Goal: Task Accomplishment & Management: Use online tool/utility

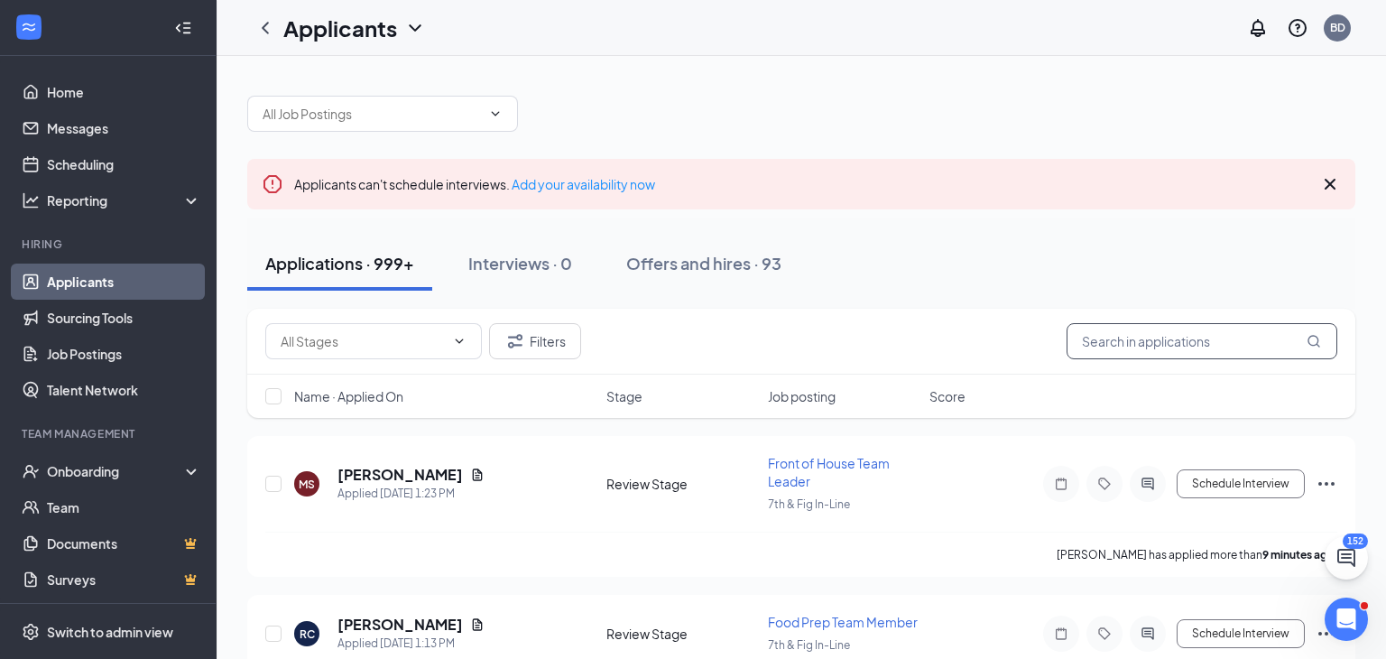
click at [1201, 346] on input "text" at bounding box center [1202, 341] width 271 height 36
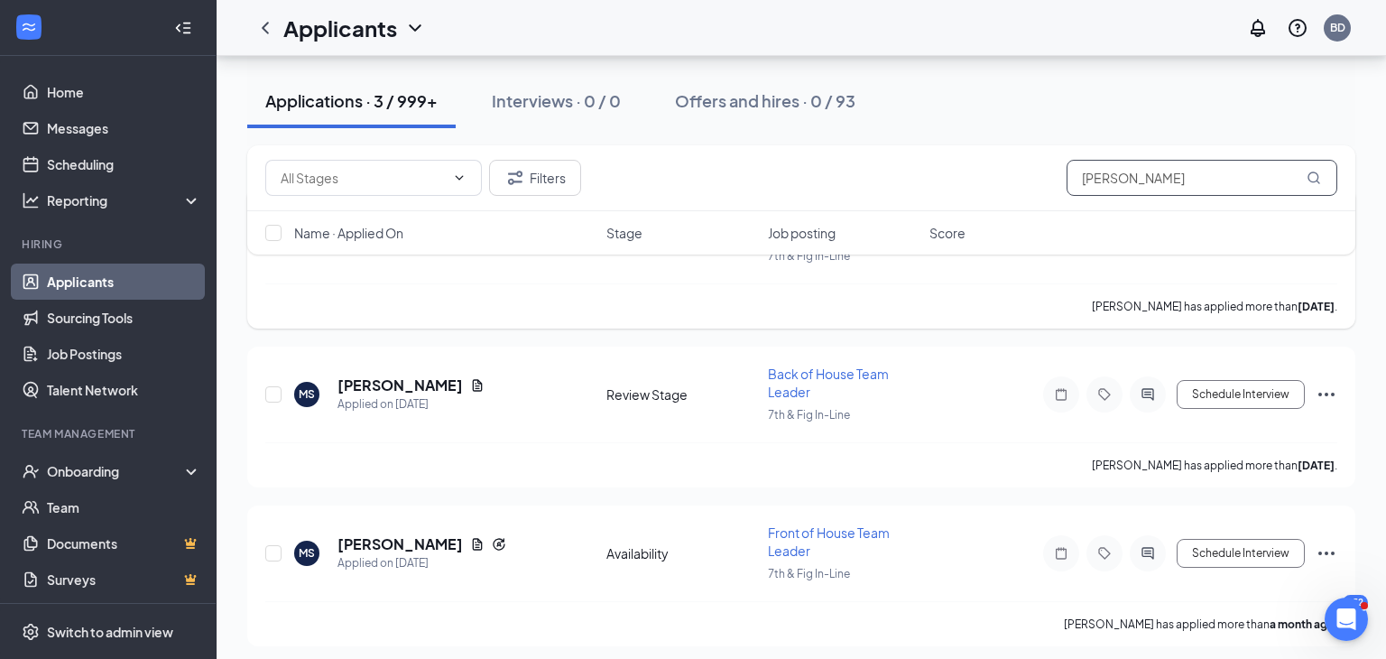
scroll to position [253, 0]
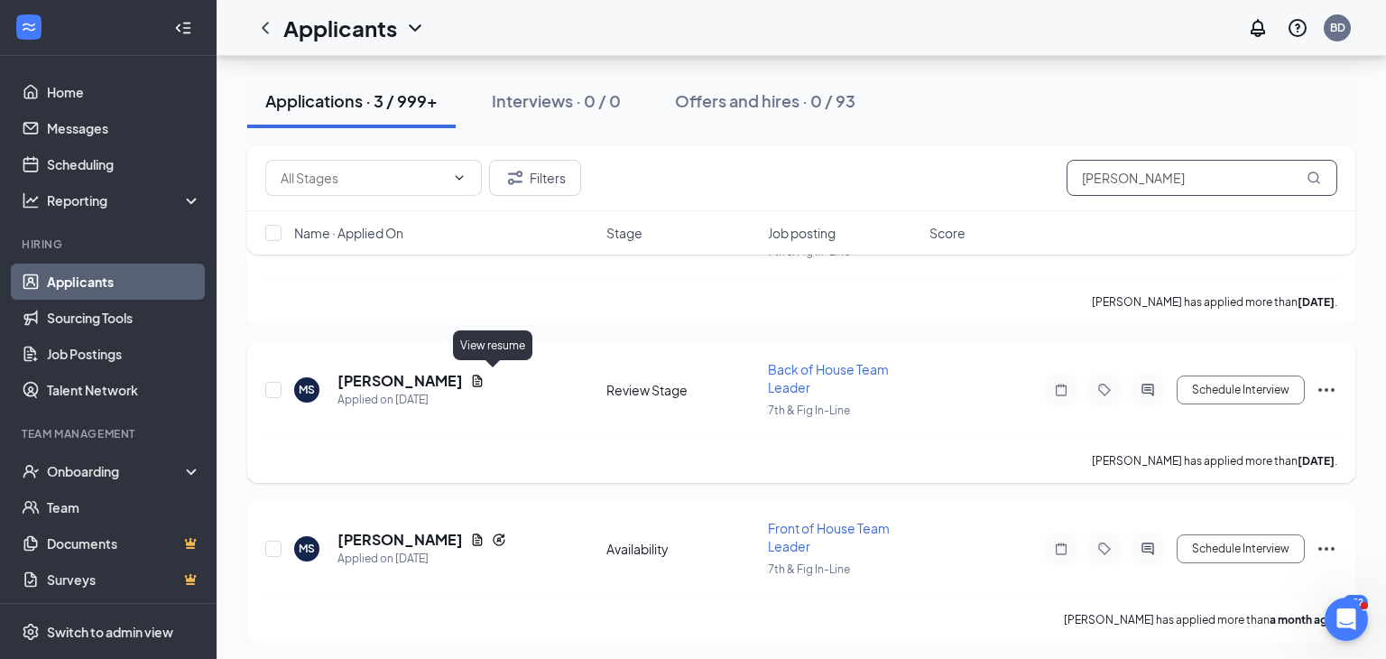
type input "[PERSON_NAME]"
click at [483, 381] on icon "Document" at bounding box center [478, 381] width 10 height 12
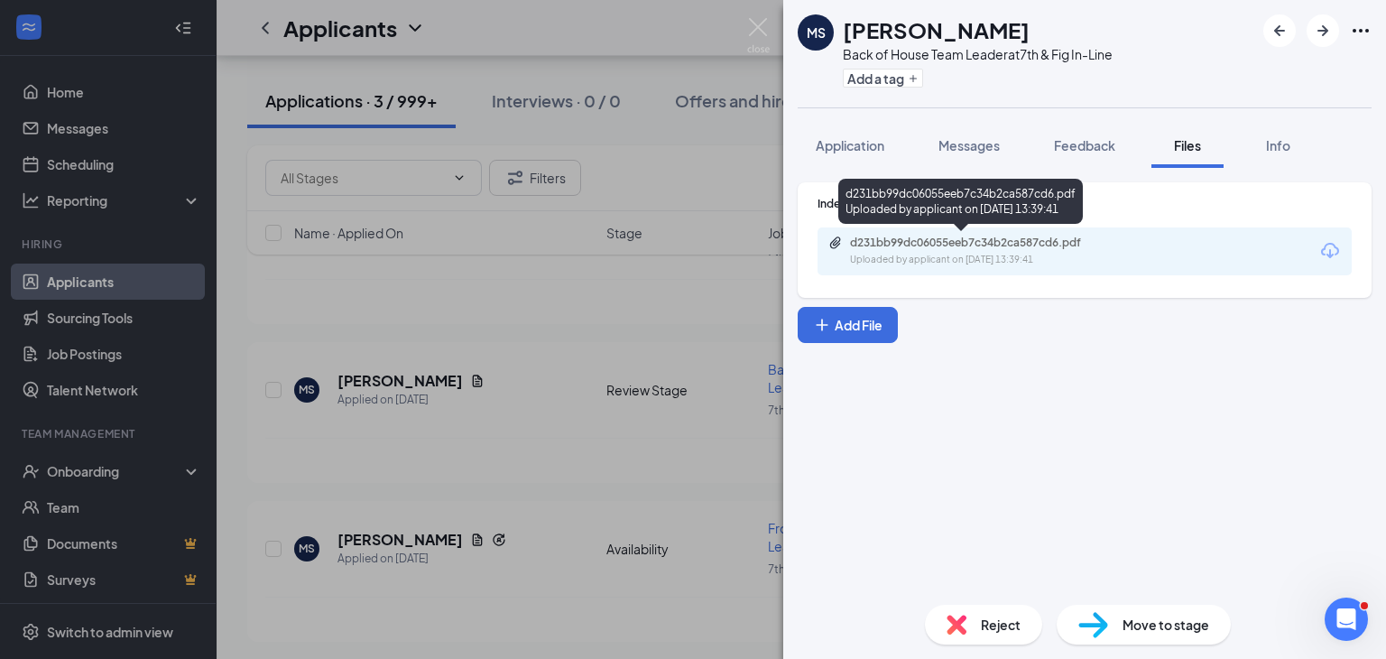
click at [950, 247] on div "d231bb99dc06055eeb7c34b2ca587cd6.pdf" at bounding box center [976, 243] width 253 height 14
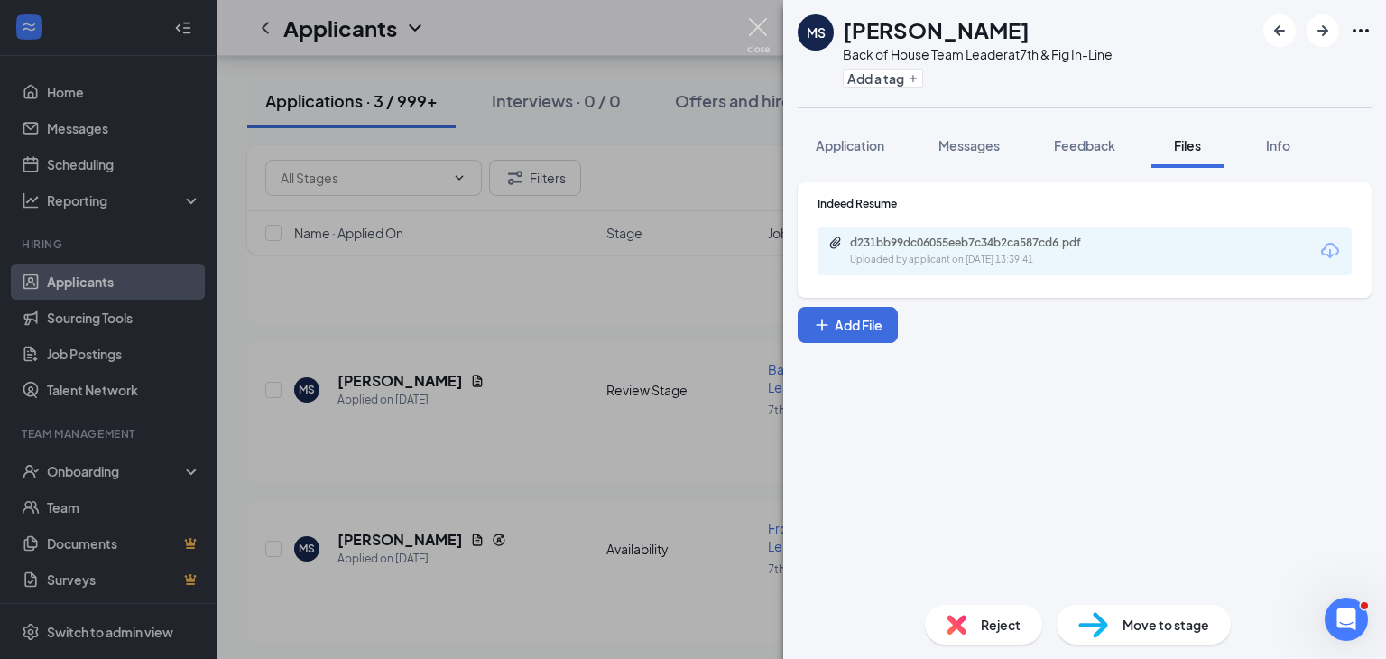
click at [749, 39] on img at bounding box center [758, 35] width 23 height 35
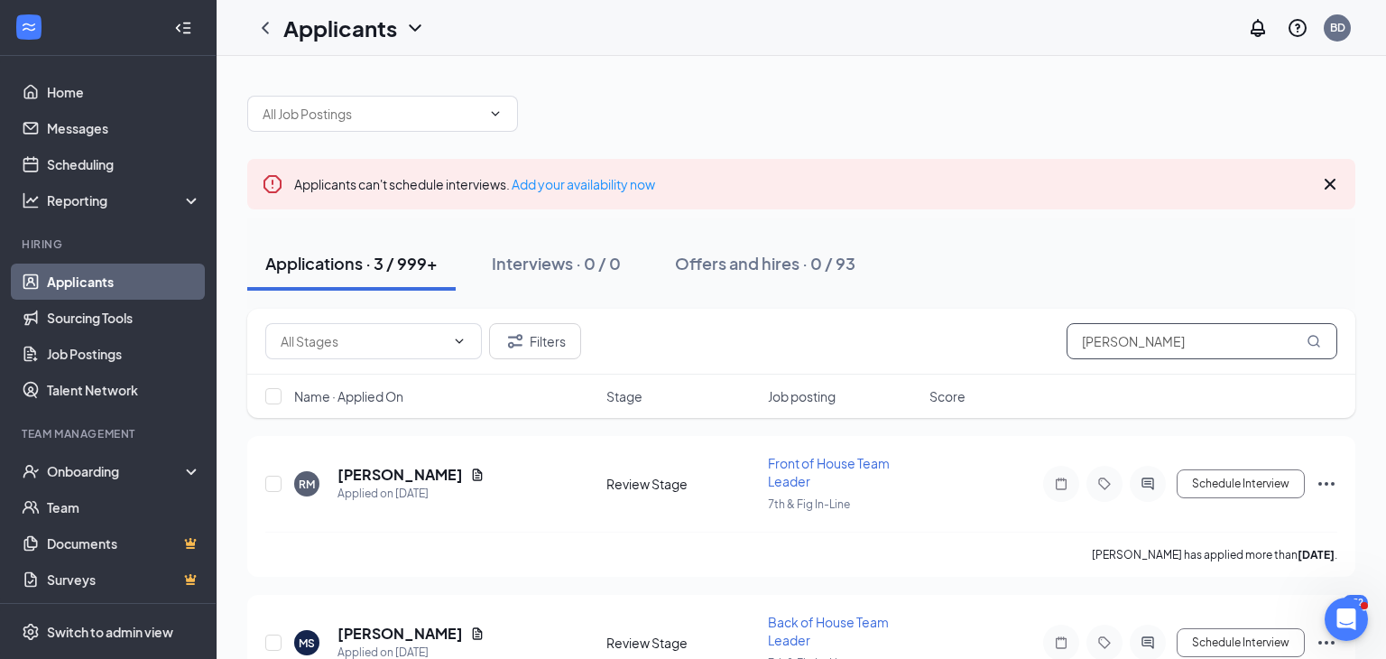
drag, startPoint x: 1136, startPoint y: 340, endPoint x: 981, endPoint y: 340, distance: 155.3
click at [981, 340] on div "Filters [PERSON_NAME]" at bounding box center [801, 341] width 1072 height 36
click at [473, 472] on icon "Document" at bounding box center [478, 474] width 10 height 12
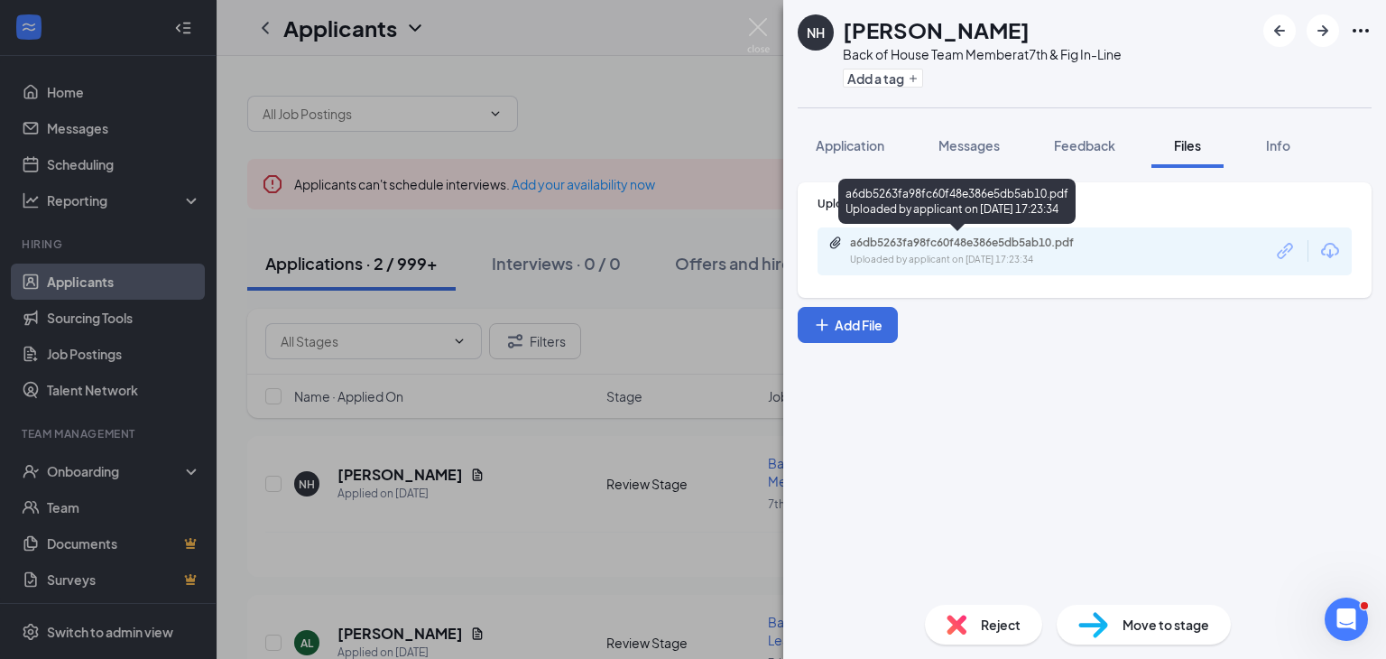
click at [1015, 241] on div "a6db5263fa98fc60f48e386e5db5ab10.pdf" at bounding box center [976, 243] width 253 height 14
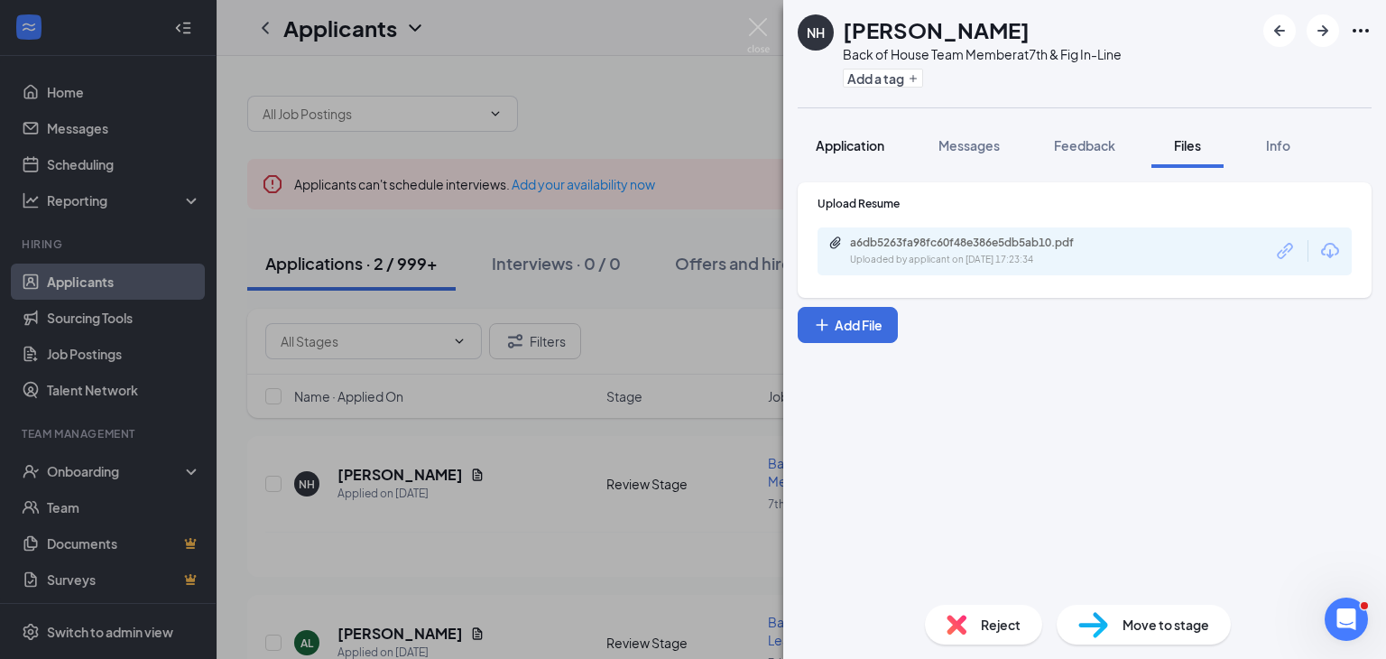
click at [841, 143] on span "Application" at bounding box center [850, 145] width 69 height 16
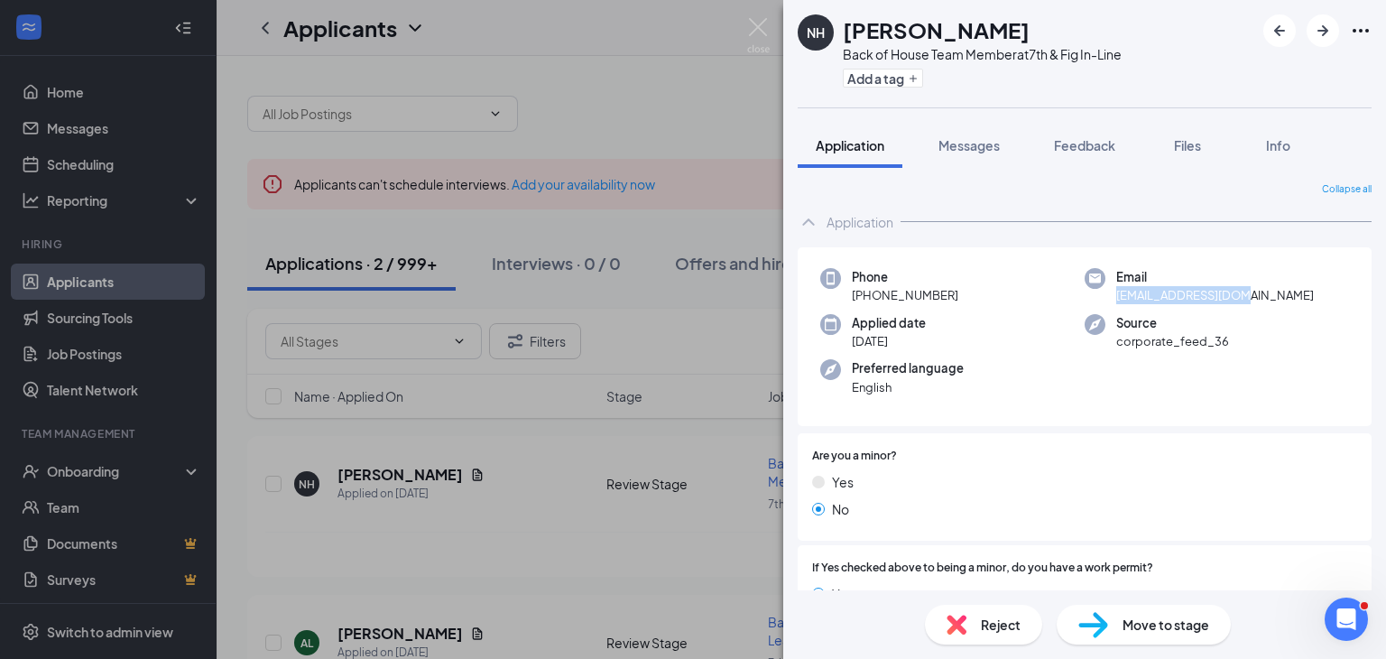
drag, startPoint x: 1251, startPoint y: 299, endPoint x: 1117, endPoint y: 297, distance: 133.6
click at [1117, 297] on div "Email [EMAIL_ADDRESS][DOMAIN_NAME]" at bounding box center [1217, 286] width 264 height 37
copy span "[EMAIL_ADDRESS][DOMAIN_NAME]"
click at [743, 21] on div "NH [PERSON_NAME] Back of House Team Member at 7th & Fig In-Line Add a tag Appli…" at bounding box center [693, 329] width 1386 height 659
click at [761, 28] on img at bounding box center [758, 35] width 23 height 35
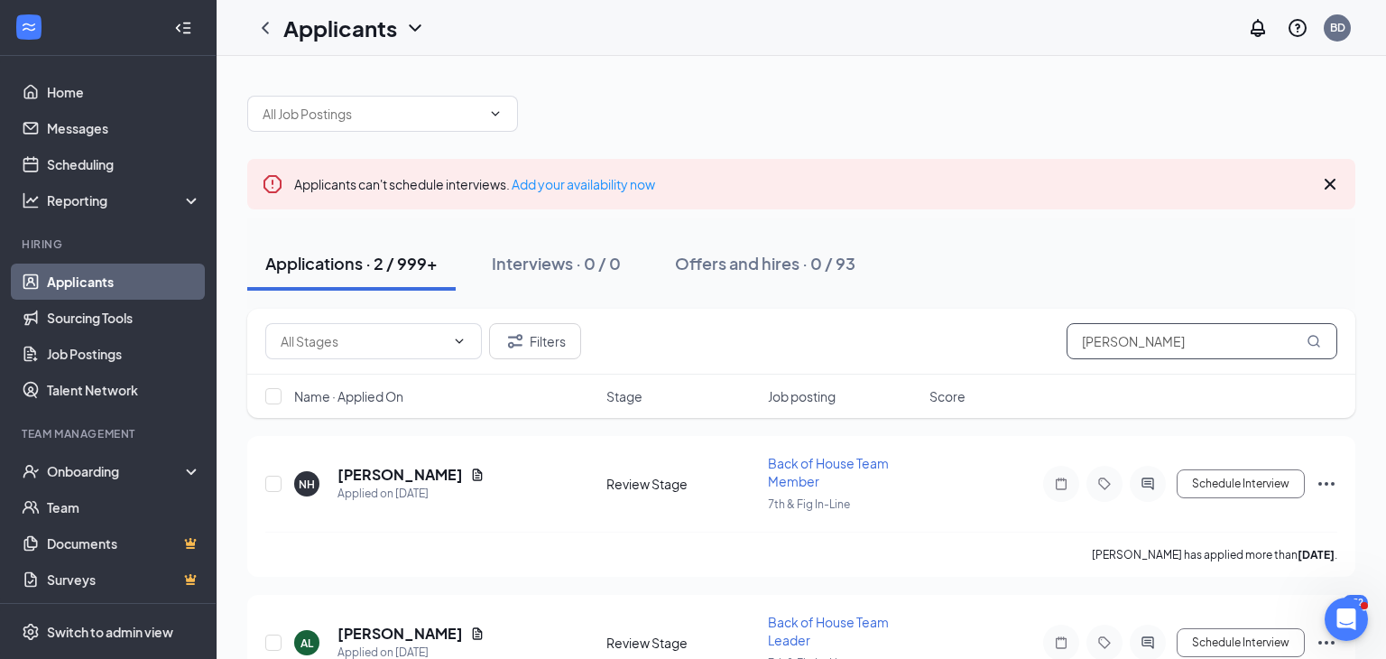
drag, startPoint x: 1166, startPoint y: 338, endPoint x: 1102, endPoint y: 312, distance: 69.2
click at [1102, 312] on div "Filters [PERSON_NAME]" at bounding box center [801, 342] width 1108 height 66
type input "n"
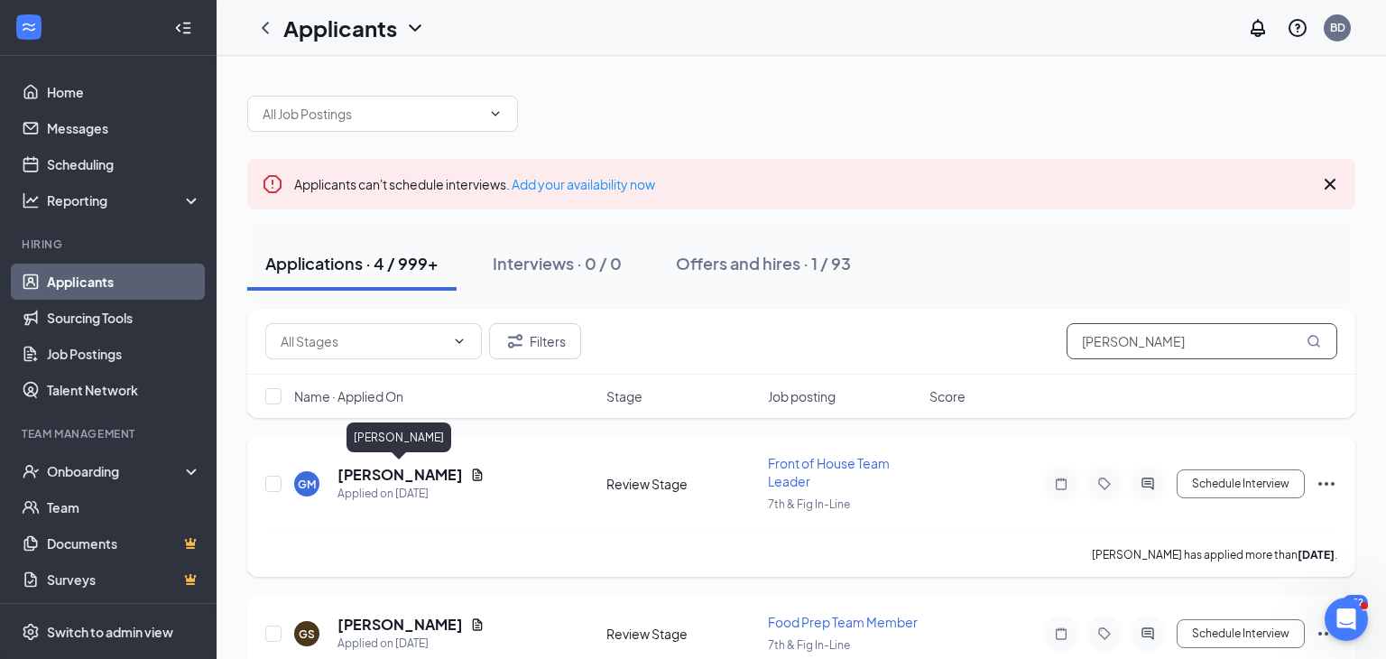
type input "[PERSON_NAME]"
click at [415, 477] on h5 "[PERSON_NAME]" at bounding box center [400, 475] width 125 height 20
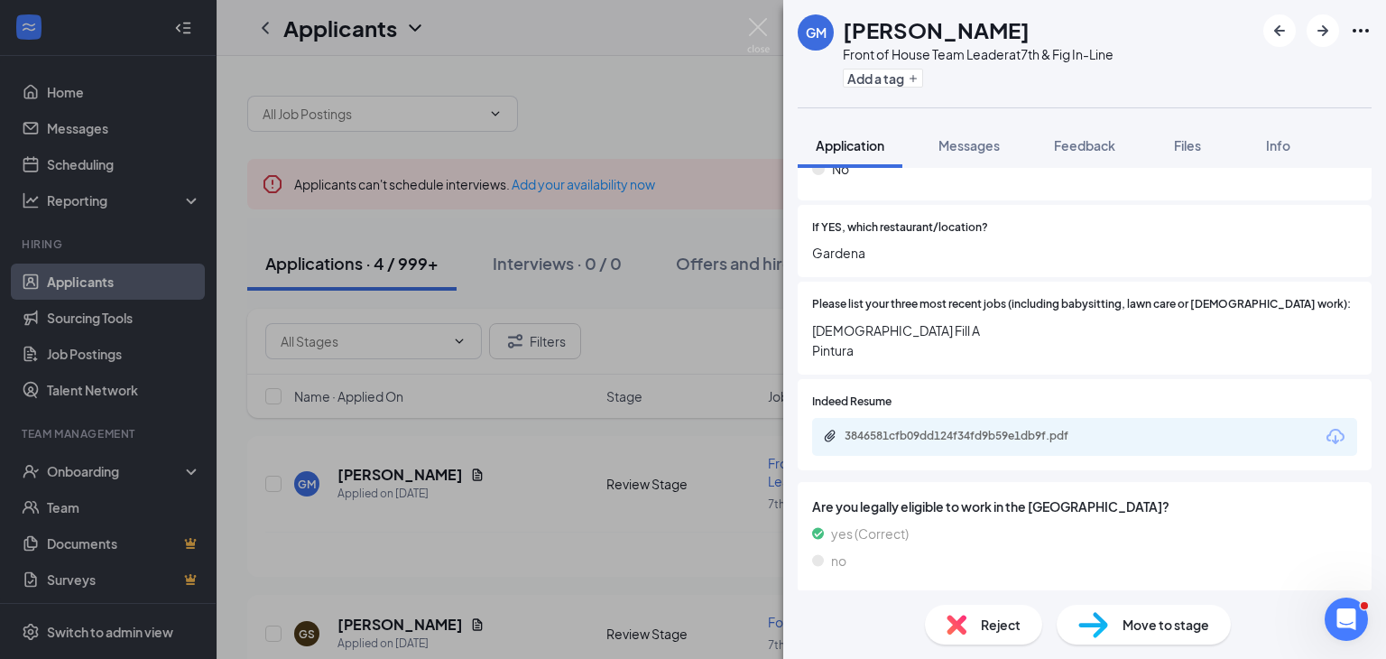
scroll to position [650, 0]
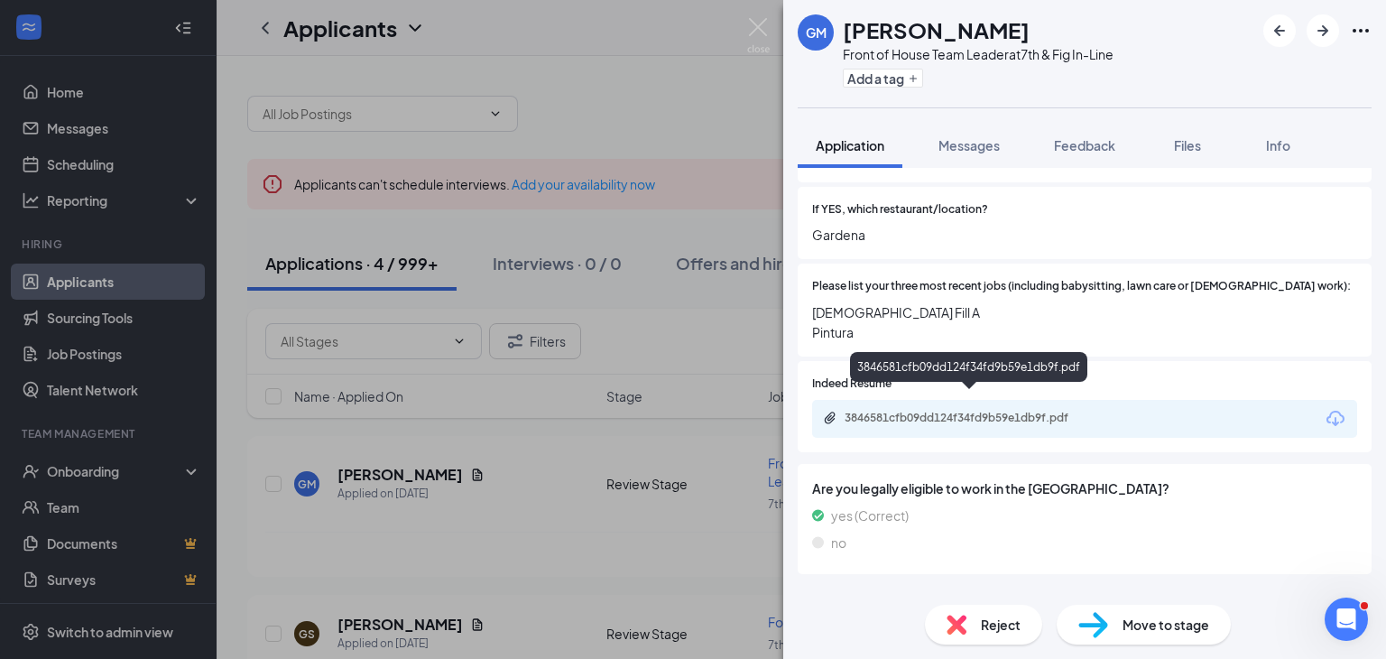
click at [892, 411] on div "3846581cfb09dd124f34fd9b59e1db9f.pdf" at bounding box center [971, 418] width 253 height 14
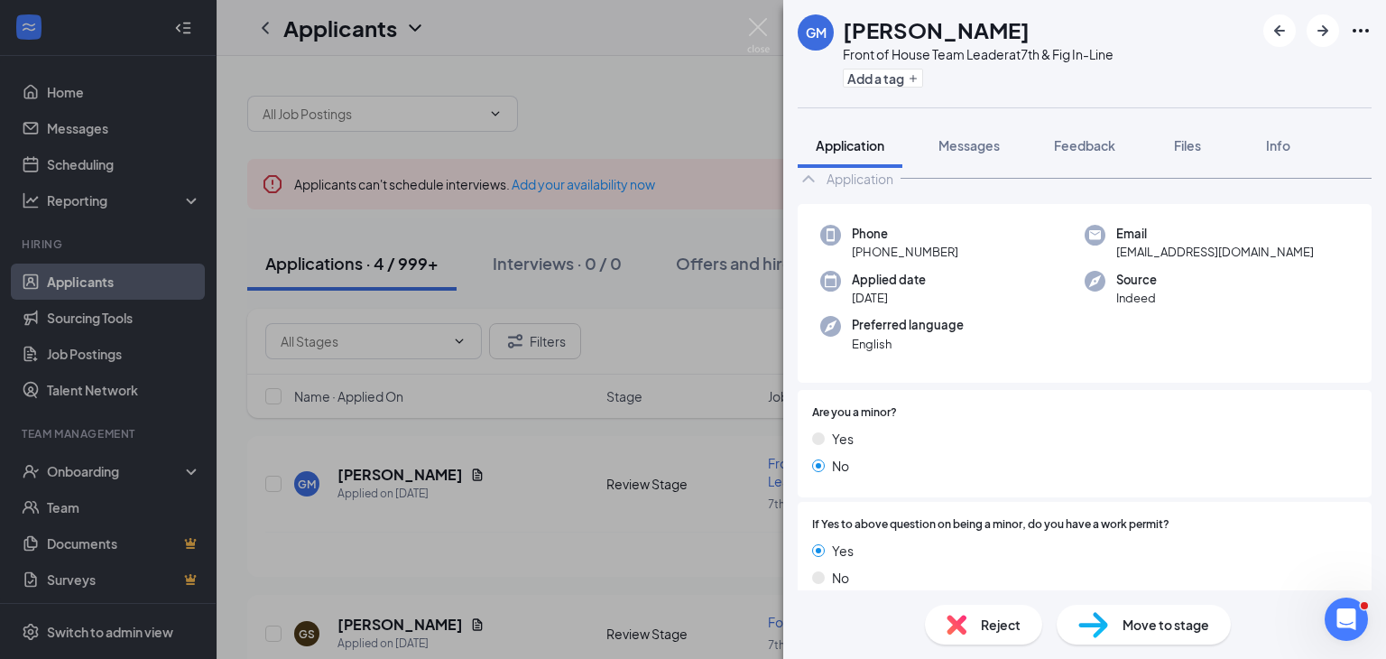
scroll to position [0, 0]
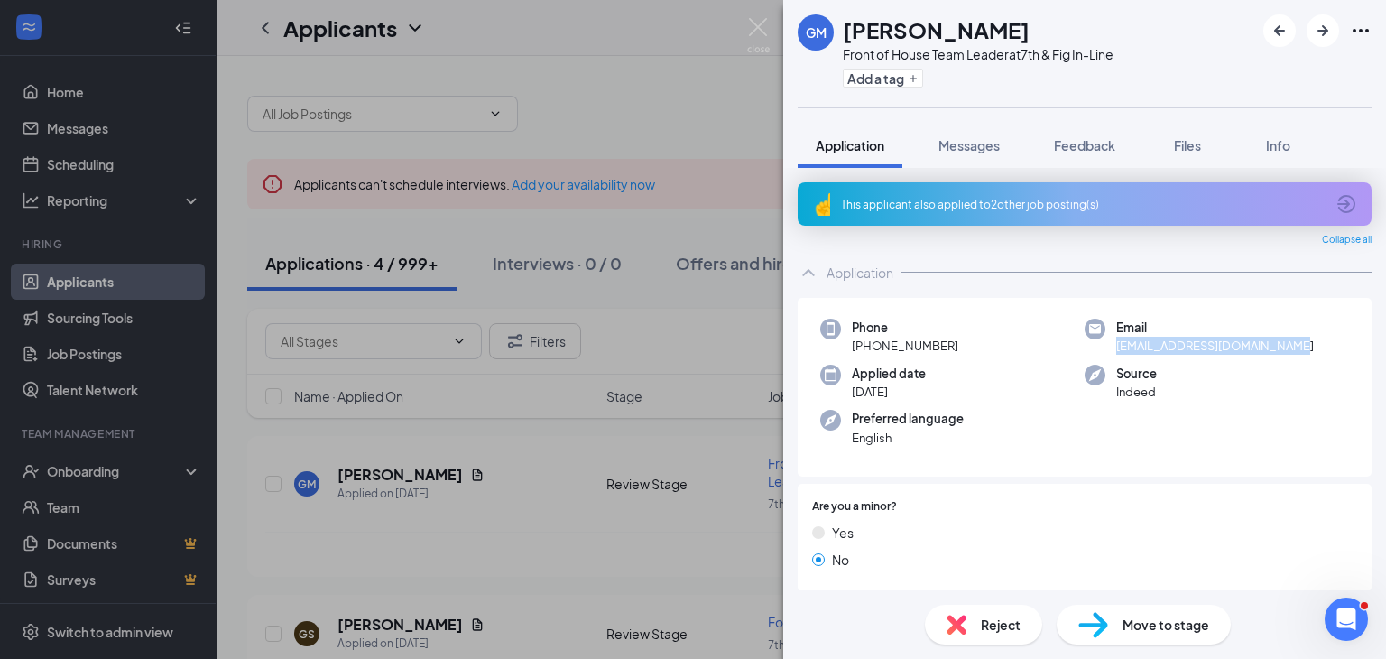
drag, startPoint x: 1294, startPoint y: 344, endPoint x: 1116, endPoint y: 345, distance: 178.7
click at [1116, 345] on div "Email [EMAIL_ADDRESS][DOMAIN_NAME]" at bounding box center [1217, 337] width 264 height 37
copy span "[EMAIL_ADDRESS][DOMAIN_NAME]"
click at [767, 23] on img at bounding box center [758, 35] width 23 height 35
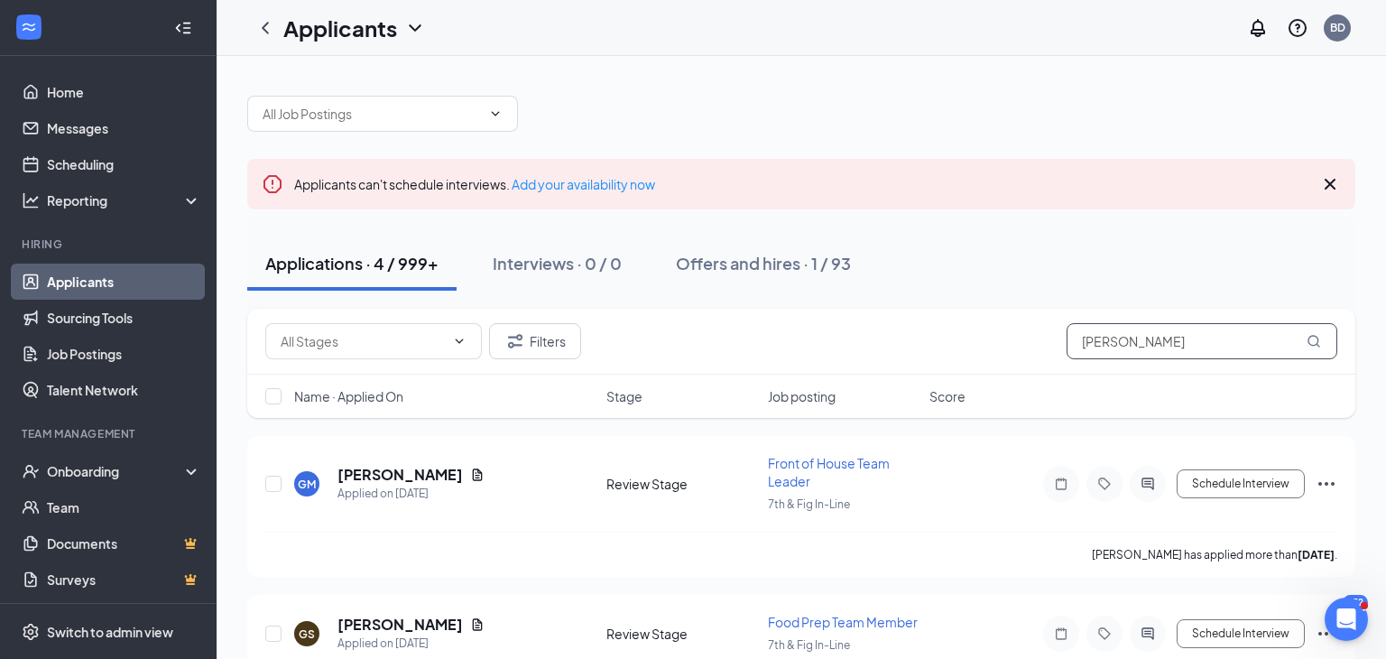
drag, startPoint x: 1153, startPoint y: 341, endPoint x: 939, endPoint y: 320, distance: 214.9
click at [939, 320] on div "Filters giovanni" at bounding box center [801, 342] width 1108 height 66
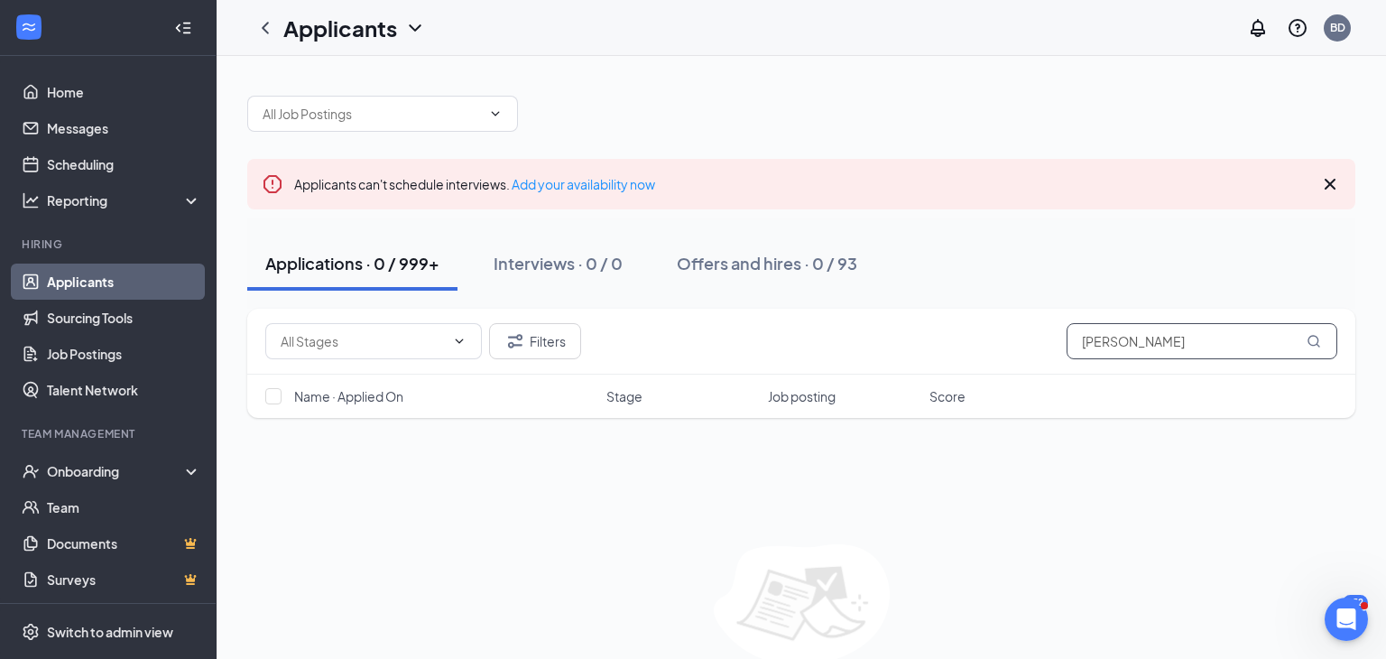
click at [1120, 346] on input "[PERSON_NAME]" at bounding box center [1202, 341] width 271 height 36
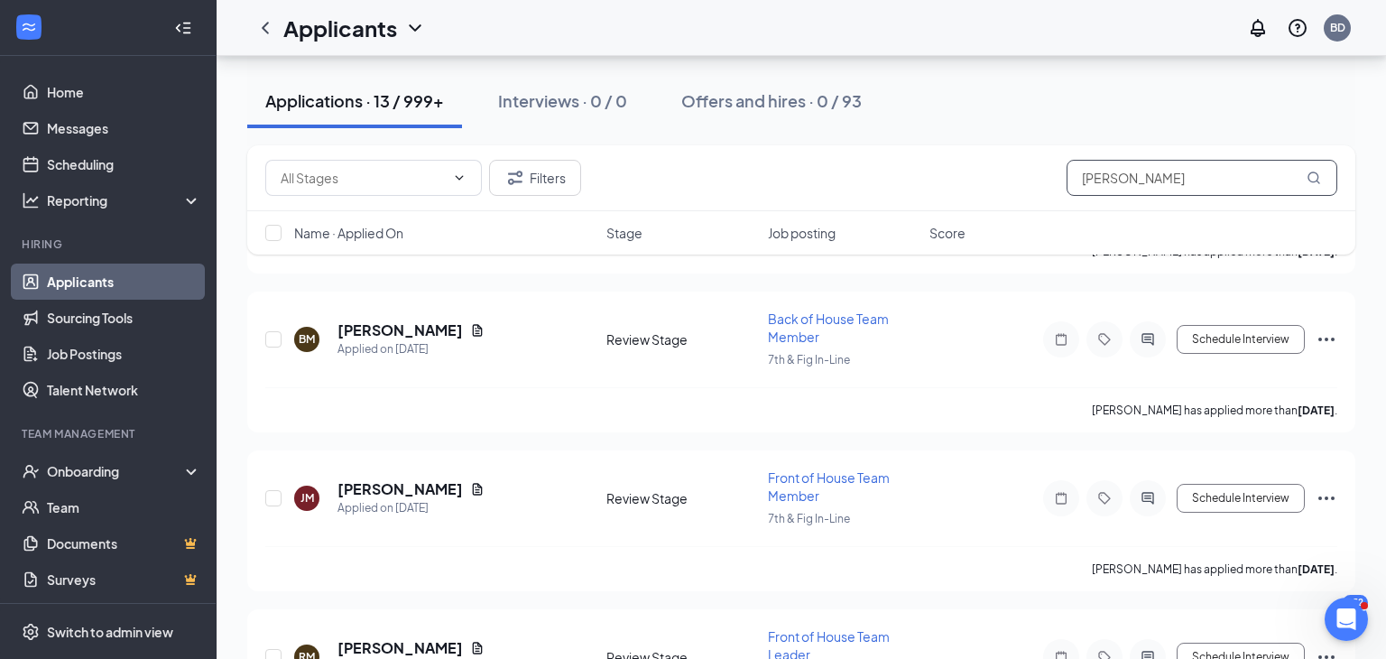
scroll to position [763, 0]
click at [430, 325] on h5 "[PERSON_NAME]" at bounding box center [400, 330] width 125 height 20
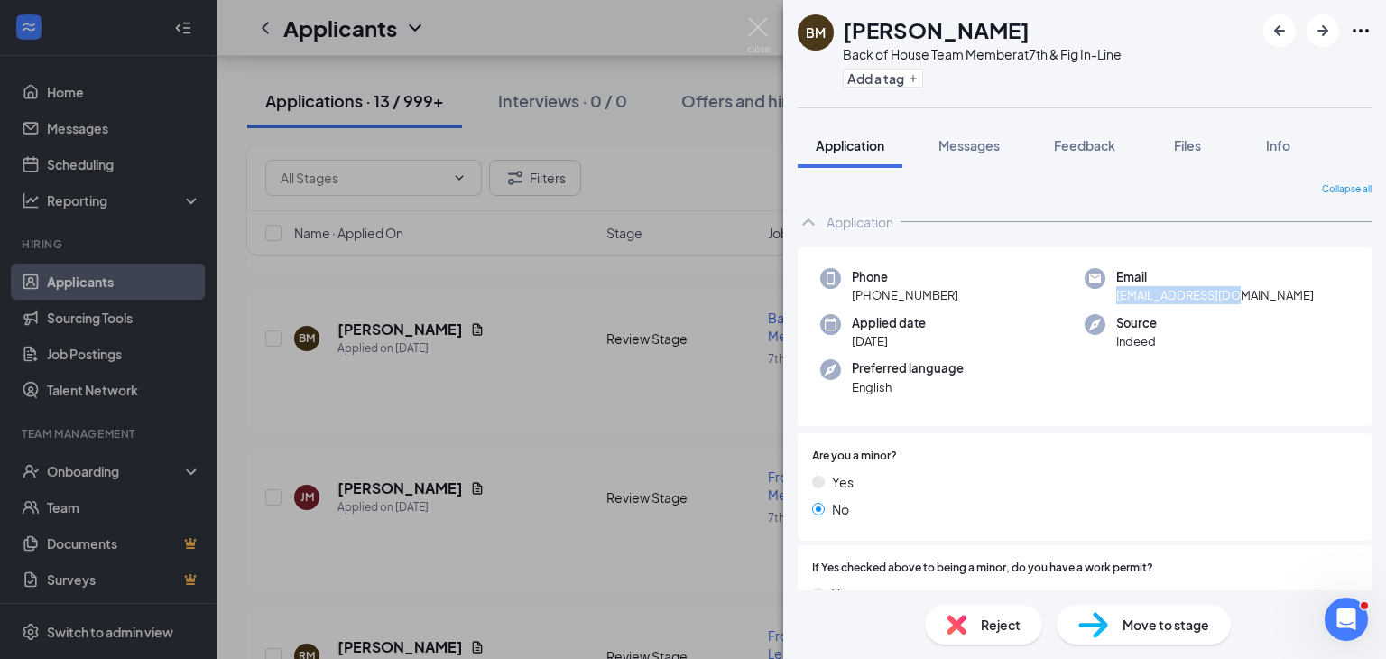
drag, startPoint x: 1248, startPoint y: 298, endPoint x: 1119, endPoint y: 292, distance: 129.2
click at [1119, 292] on div "Email [EMAIL_ADDRESS][DOMAIN_NAME]" at bounding box center [1217, 286] width 264 height 37
copy span "[EMAIL_ADDRESS][DOMAIN_NAME]"
click at [758, 33] on img at bounding box center [758, 35] width 23 height 35
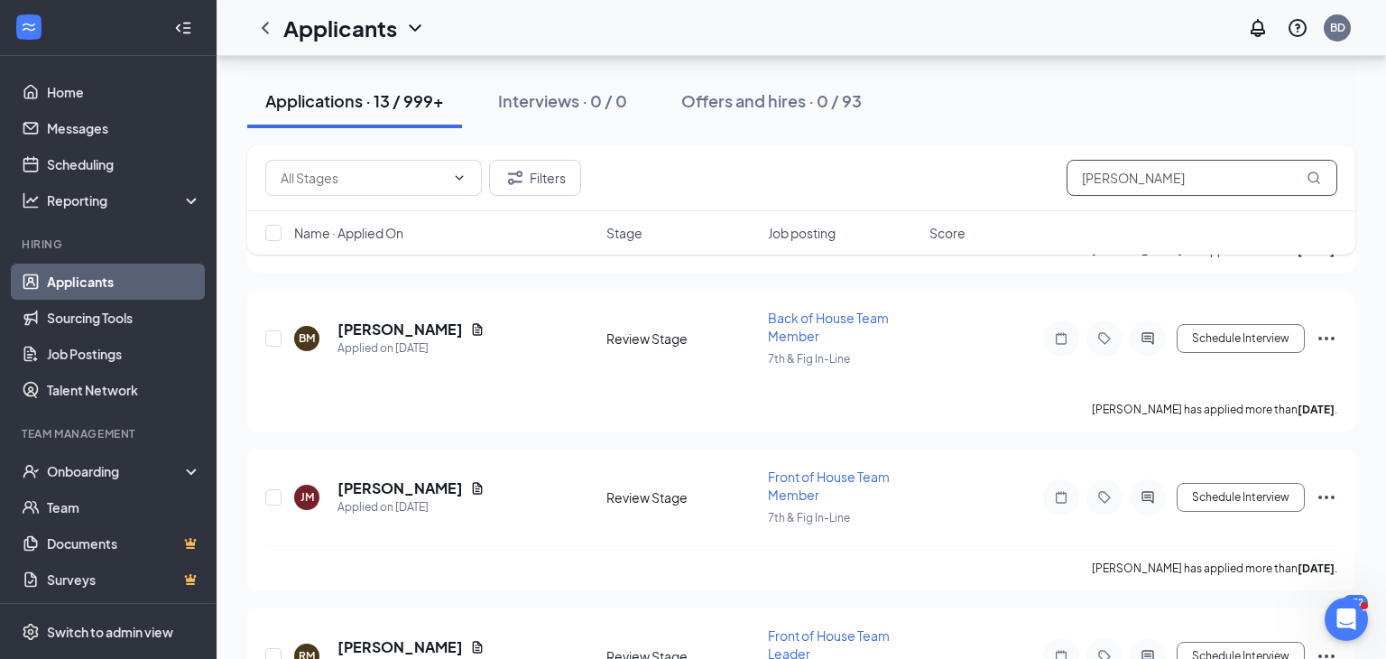
drag, startPoint x: 1171, startPoint y: 179, endPoint x: 940, endPoint y: 178, distance: 231.1
click at [940, 178] on div "Filters [PERSON_NAME]" at bounding box center [801, 178] width 1072 height 36
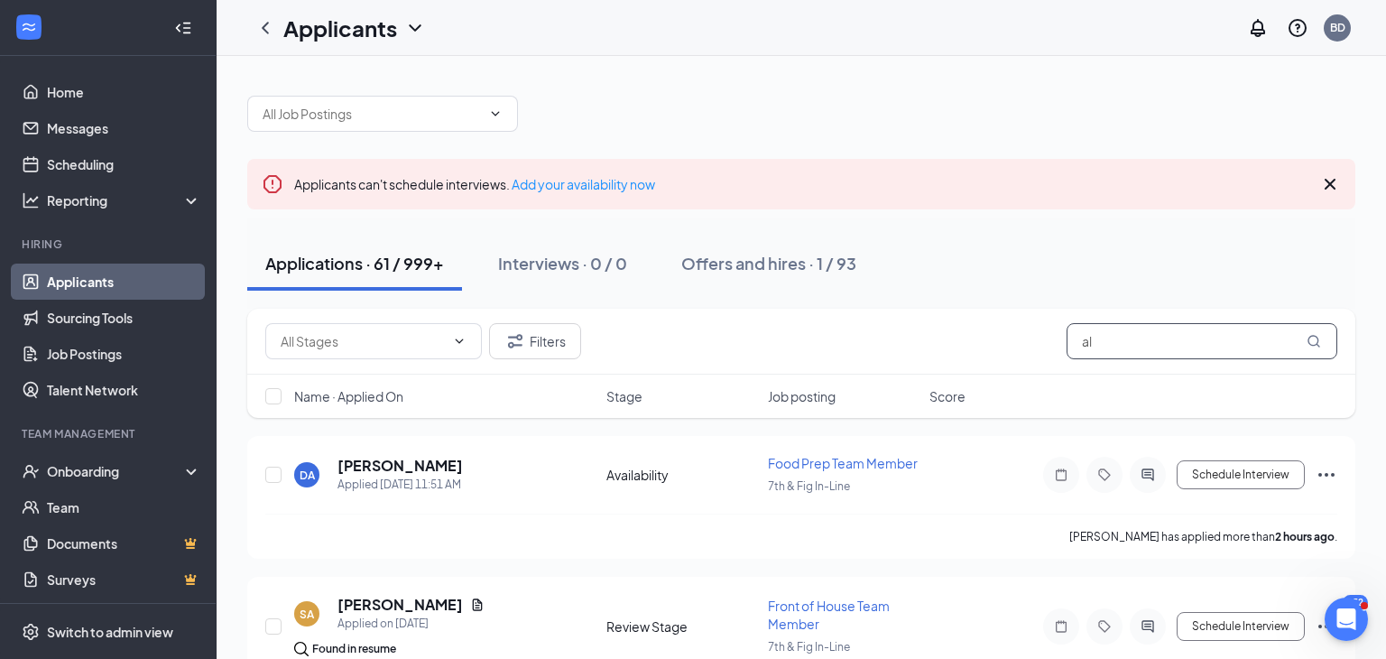
type input "a"
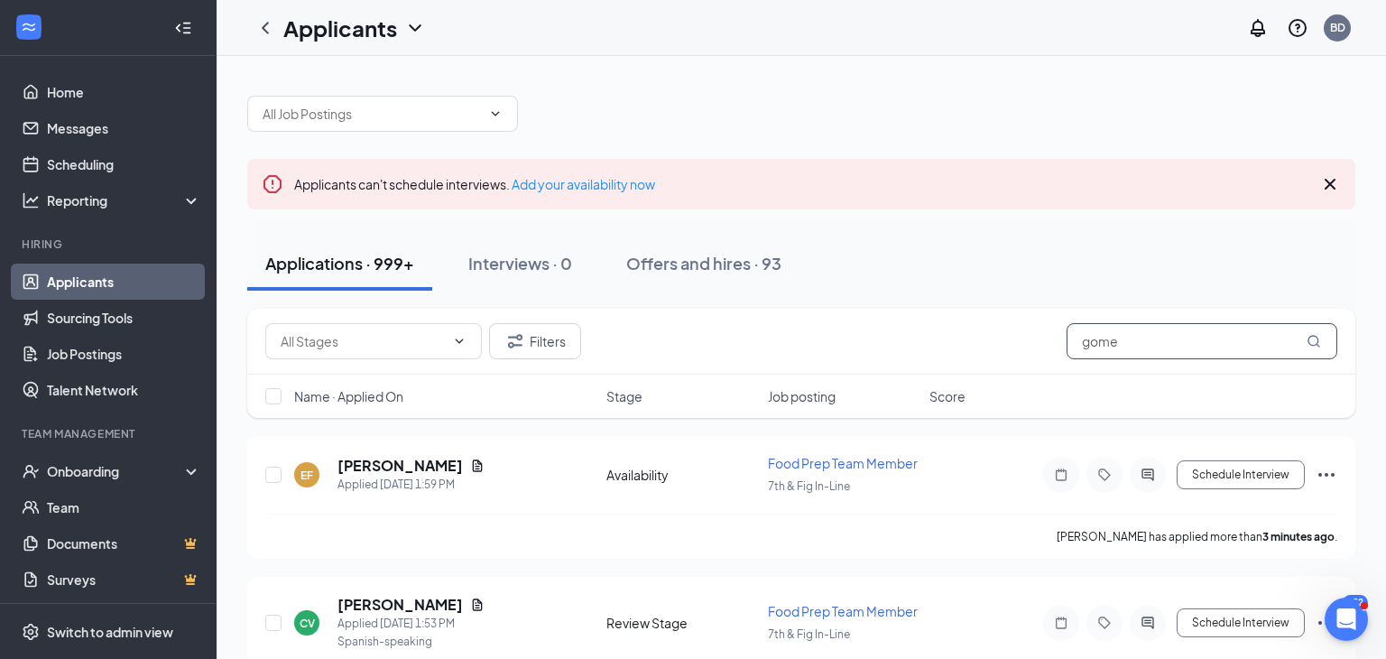
type input "[PERSON_NAME]"
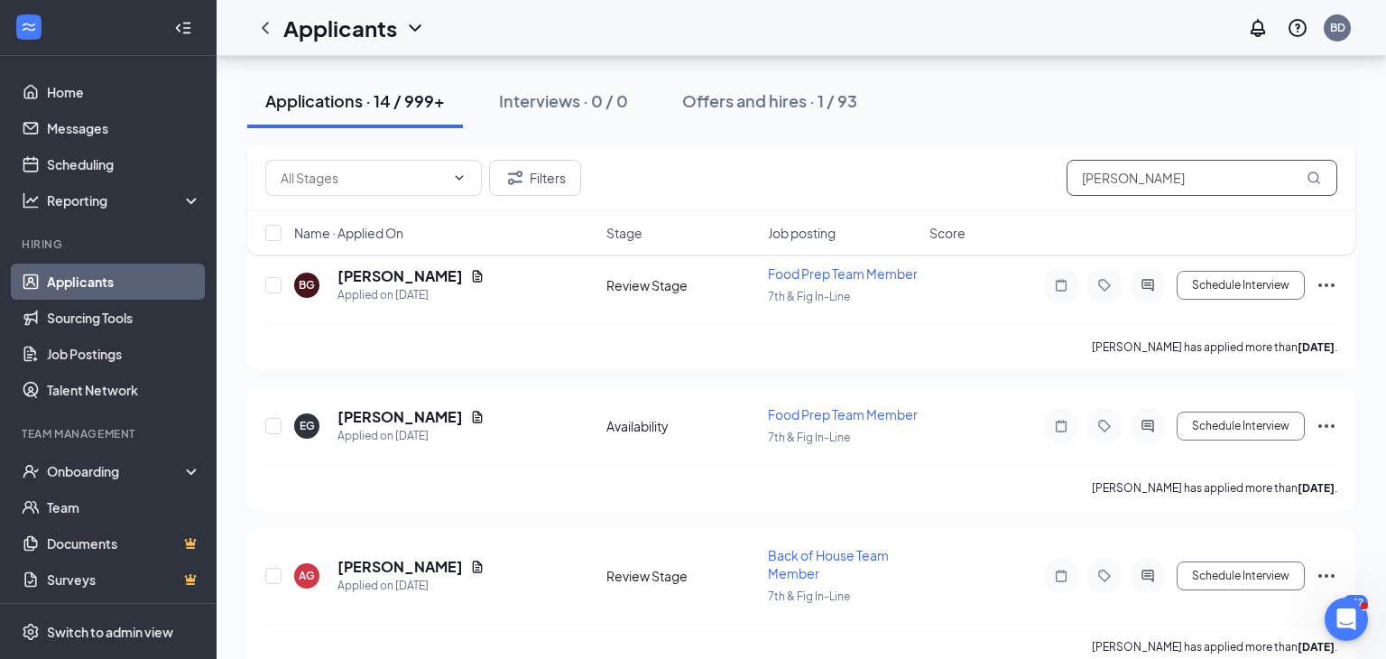
scroll to position [737, 0]
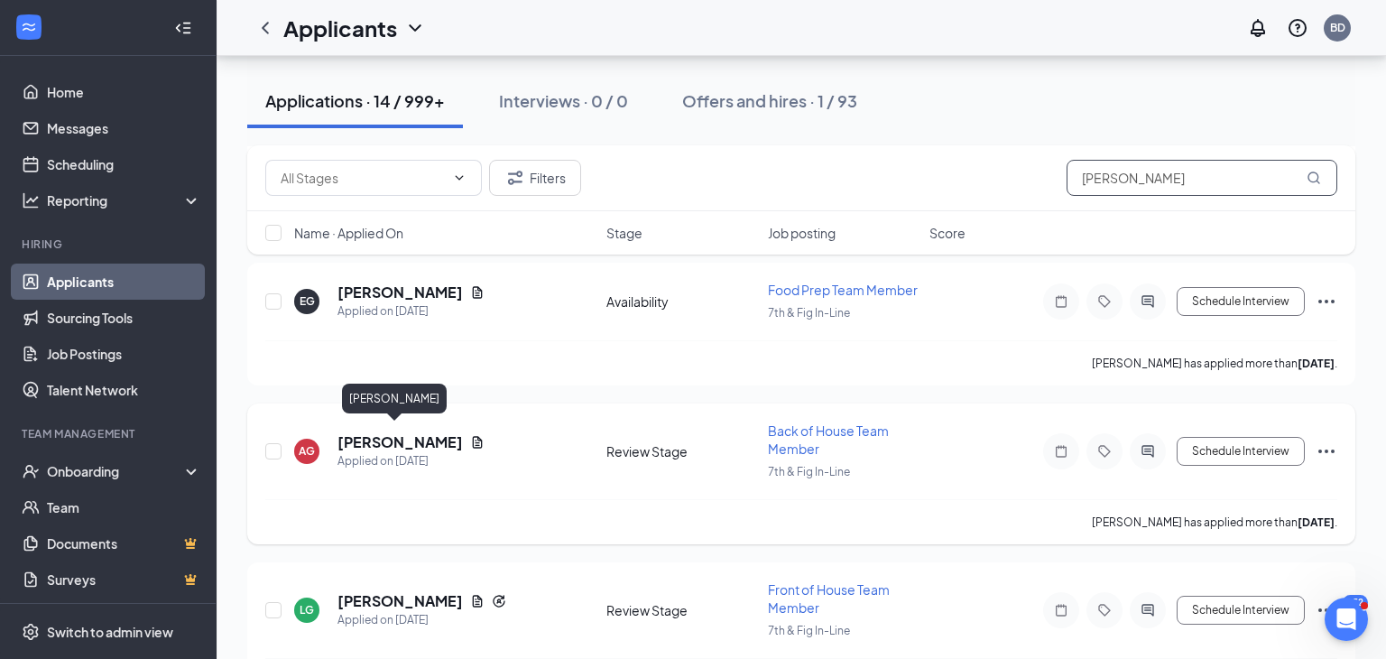
type input "[PERSON_NAME]"
click at [415, 435] on h5 "[PERSON_NAME]" at bounding box center [400, 442] width 125 height 20
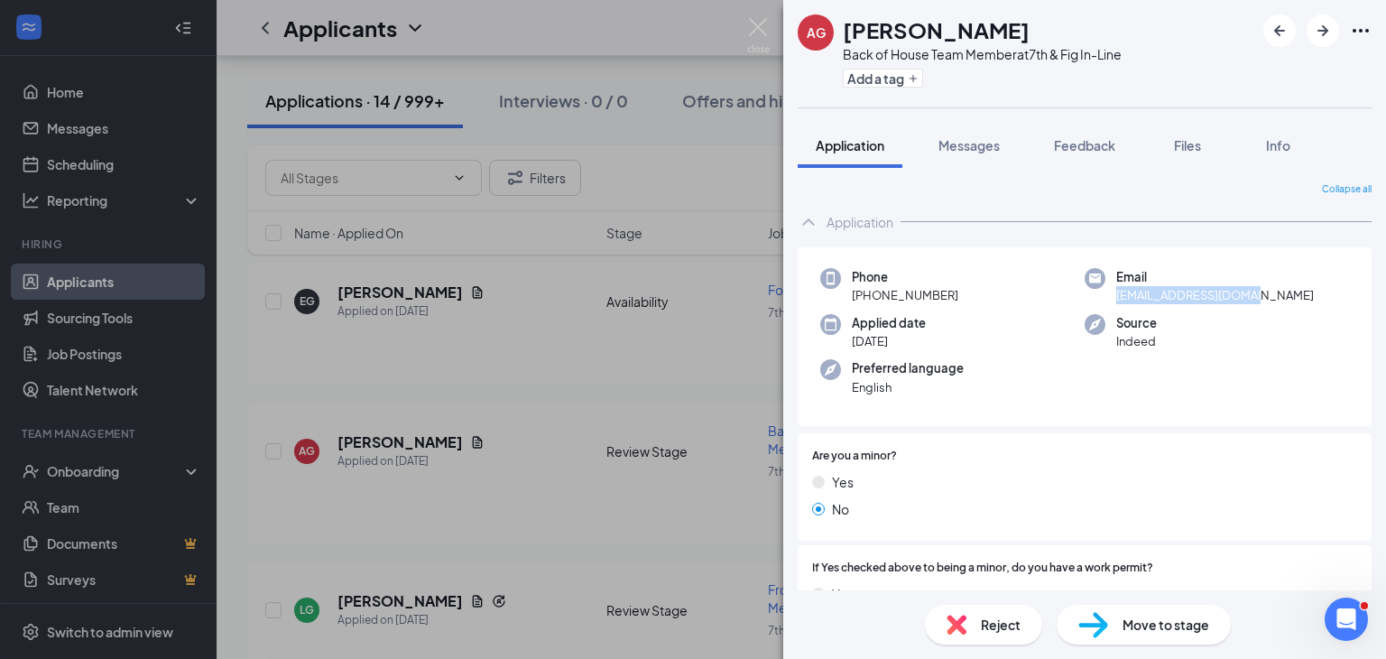
drag, startPoint x: 1263, startPoint y: 297, endPoint x: 1117, endPoint y: 287, distance: 146.6
click at [1117, 287] on div "Email [EMAIL_ADDRESS][DOMAIN_NAME]" at bounding box center [1217, 286] width 264 height 37
copy span "[EMAIL_ADDRESS][DOMAIN_NAME]"
